Goal: Transaction & Acquisition: Purchase product/service

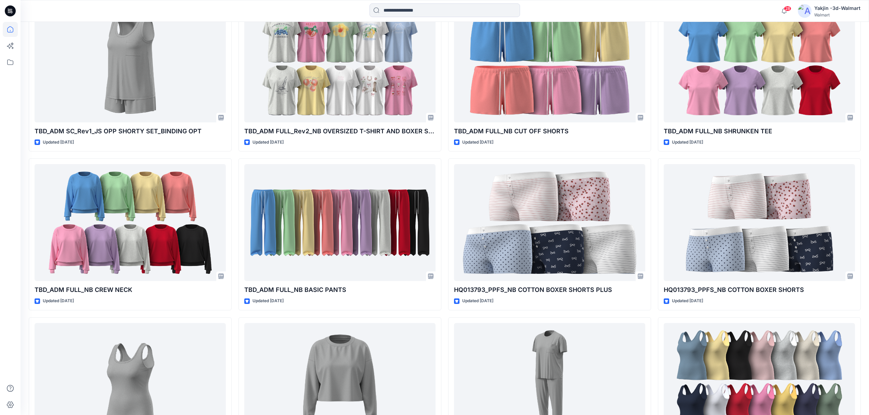
scroll to position [3213, 0]
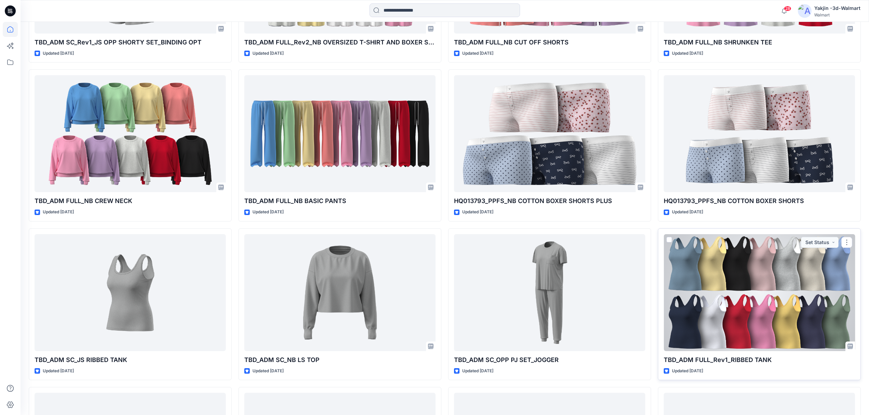
click at [756, 263] on div at bounding box center [758, 292] width 191 height 117
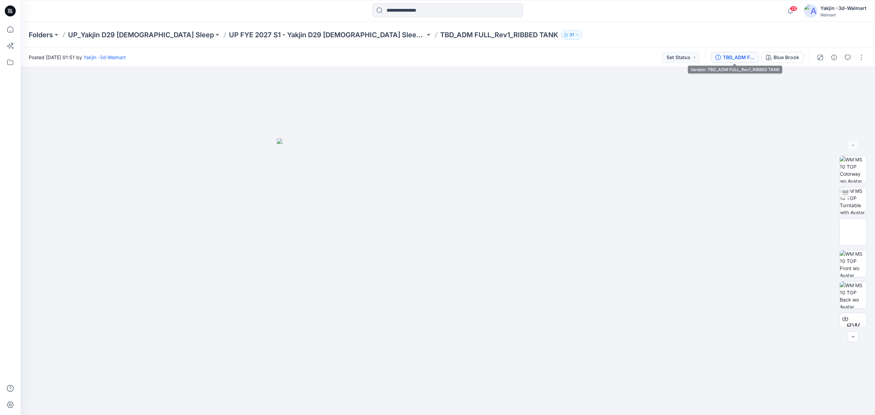
click at [730, 57] on div "TBD_ADM FULL_Rev1_RIBBED TANK" at bounding box center [738, 58] width 31 height 8
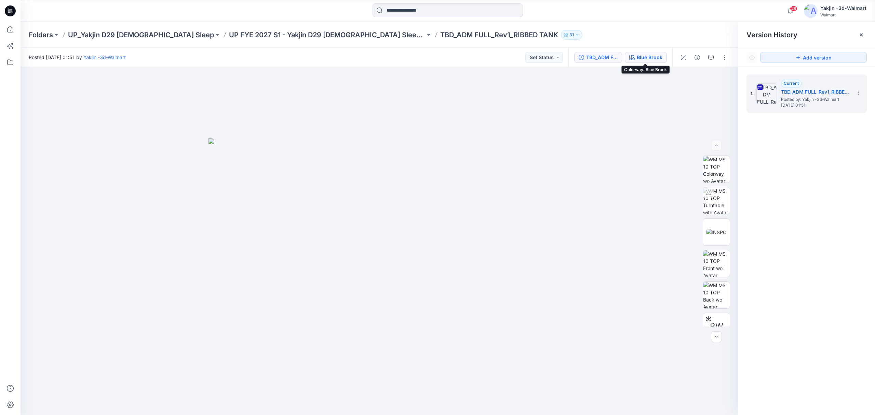
click at [641, 58] on div "Blue Brook" at bounding box center [650, 58] width 26 height 8
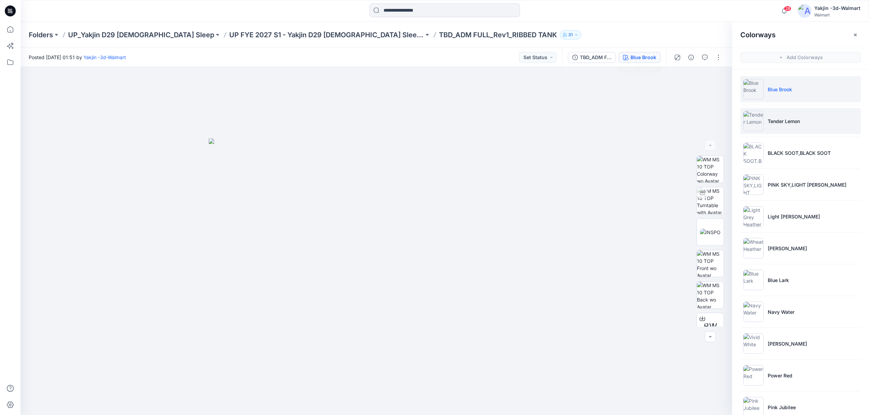
click at [752, 114] on img at bounding box center [753, 121] width 21 height 21
click at [719, 80] on icon "button" at bounding box center [716, 78] width 5 height 5
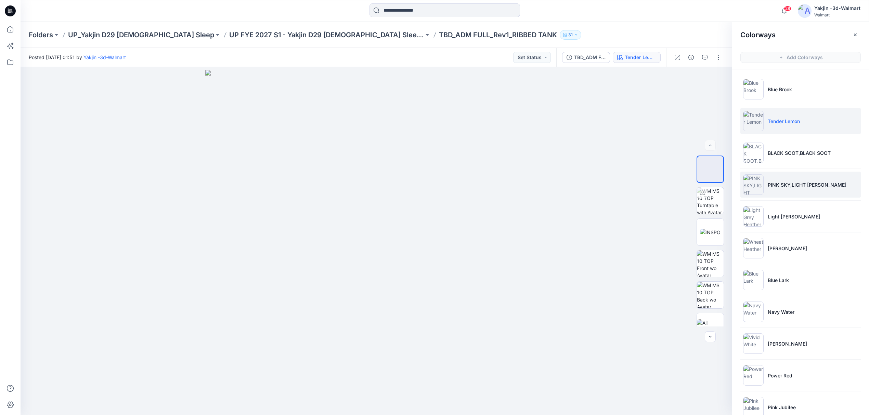
click at [753, 181] on img at bounding box center [753, 184] width 21 height 21
click at [717, 77] on icon "button" at bounding box center [716, 78] width 5 height 5
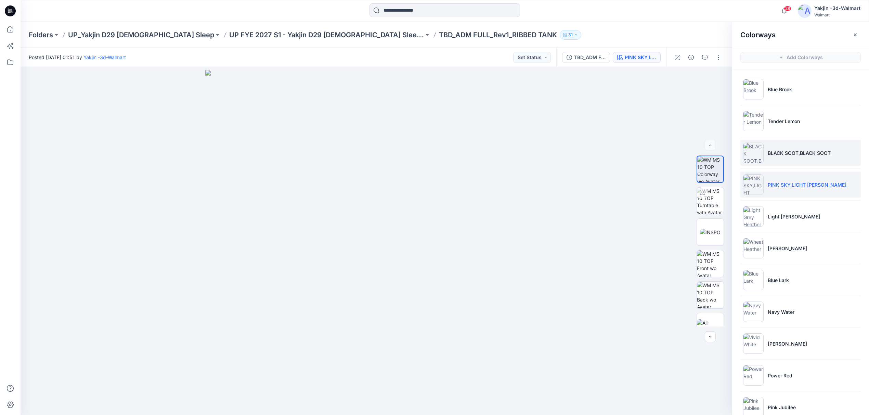
click at [753, 151] on img at bounding box center [753, 153] width 21 height 21
click at [713, 76] on button "button" at bounding box center [717, 79] width 12 height 12
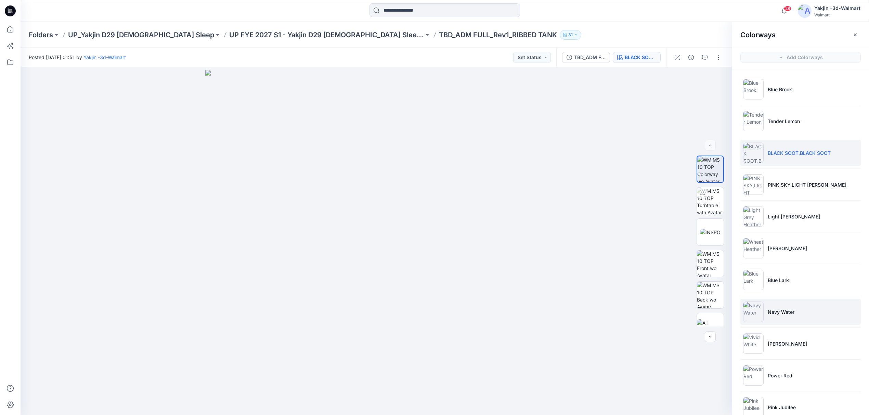
click at [753, 314] on img at bounding box center [753, 312] width 21 height 21
click at [719, 79] on icon "button" at bounding box center [716, 78] width 5 height 5
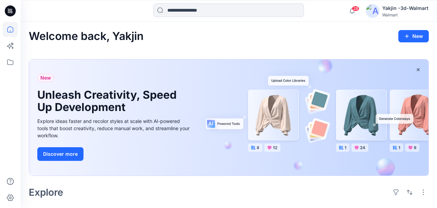
scroll to position [228, 0]
